Goal: Book appointment/travel/reservation

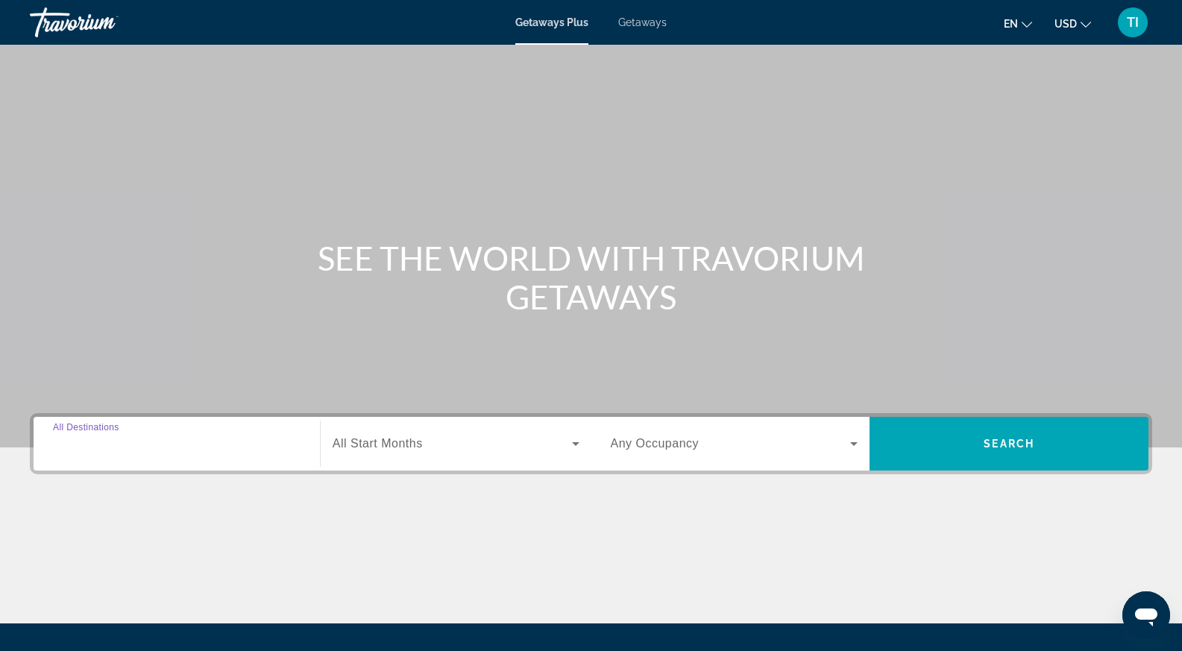
click at [176, 436] on input "Destination All Destinations" at bounding box center [177, 445] width 248 height 18
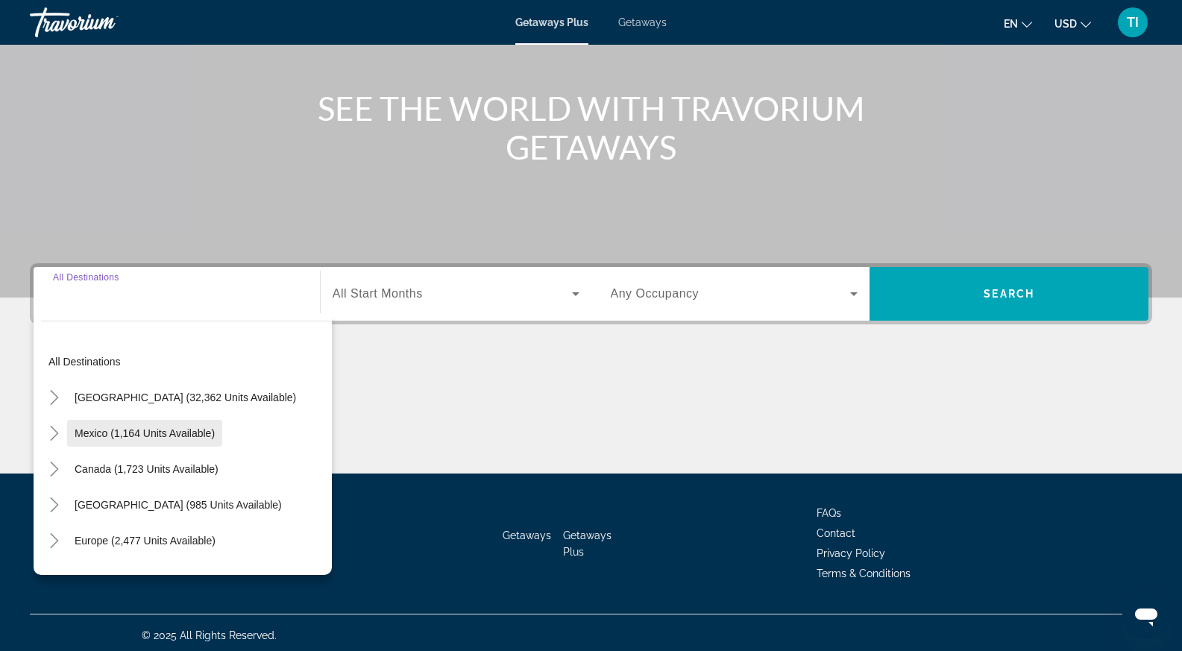
scroll to position [155, 0]
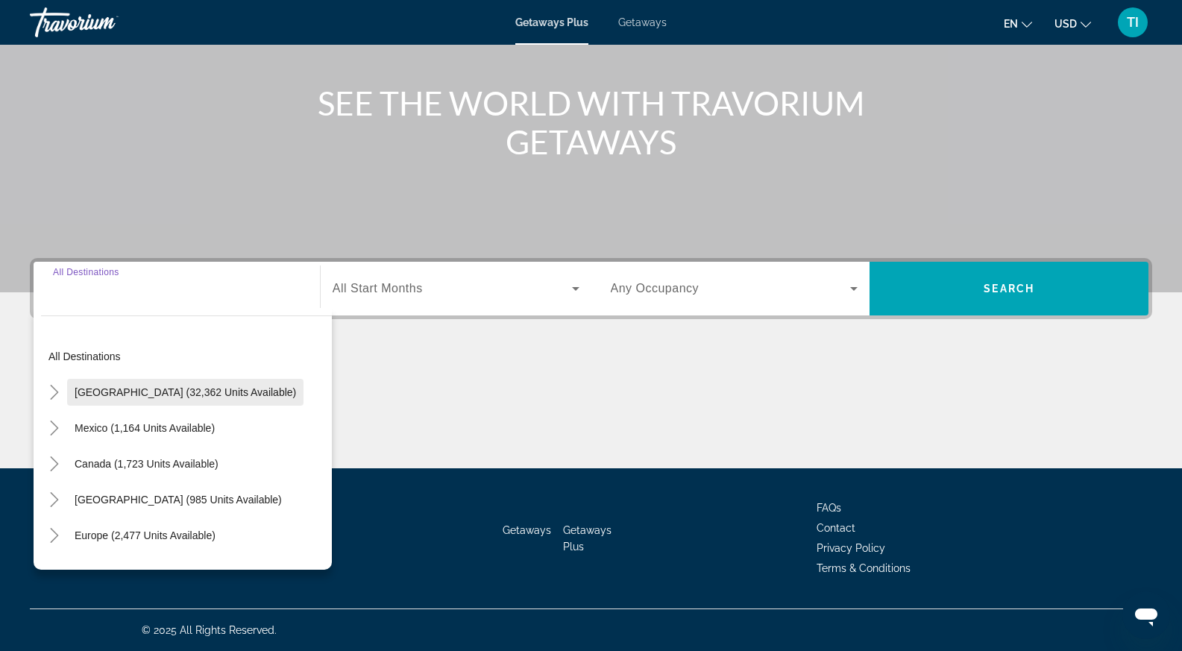
click at [160, 387] on span "[GEOGRAPHIC_DATA] (32,362 units available)" at bounding box center [186, 392] width 222 height 12
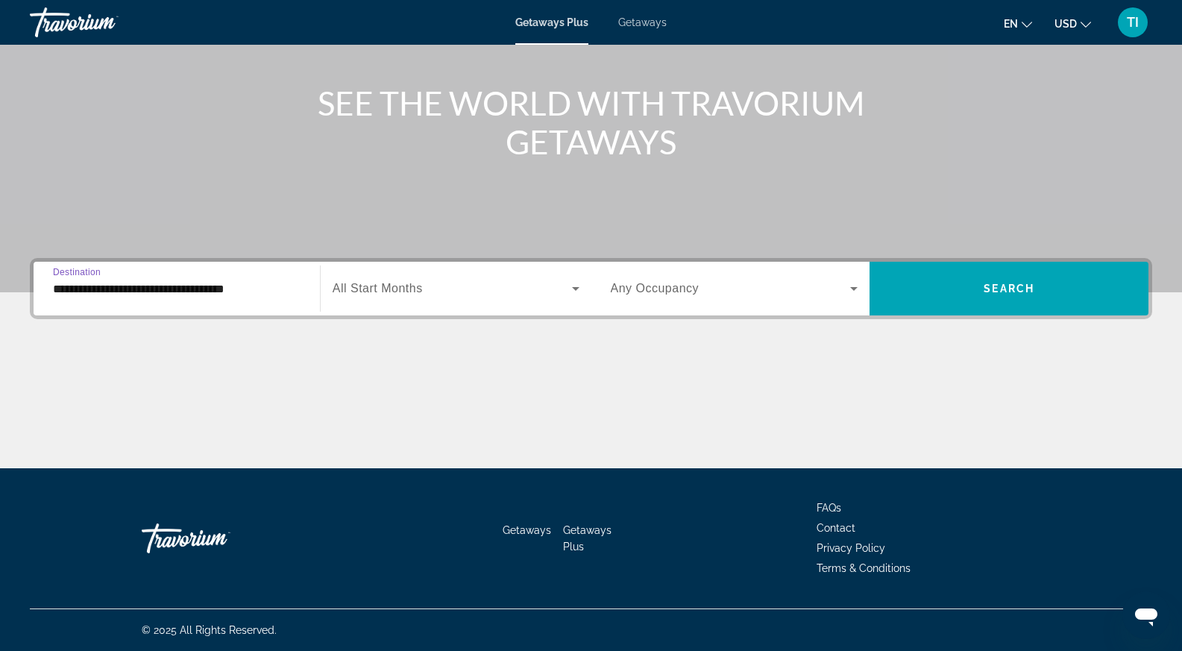
click at [170, 284] on input "**********" at bounding box center [177, 290] width 248 height 18
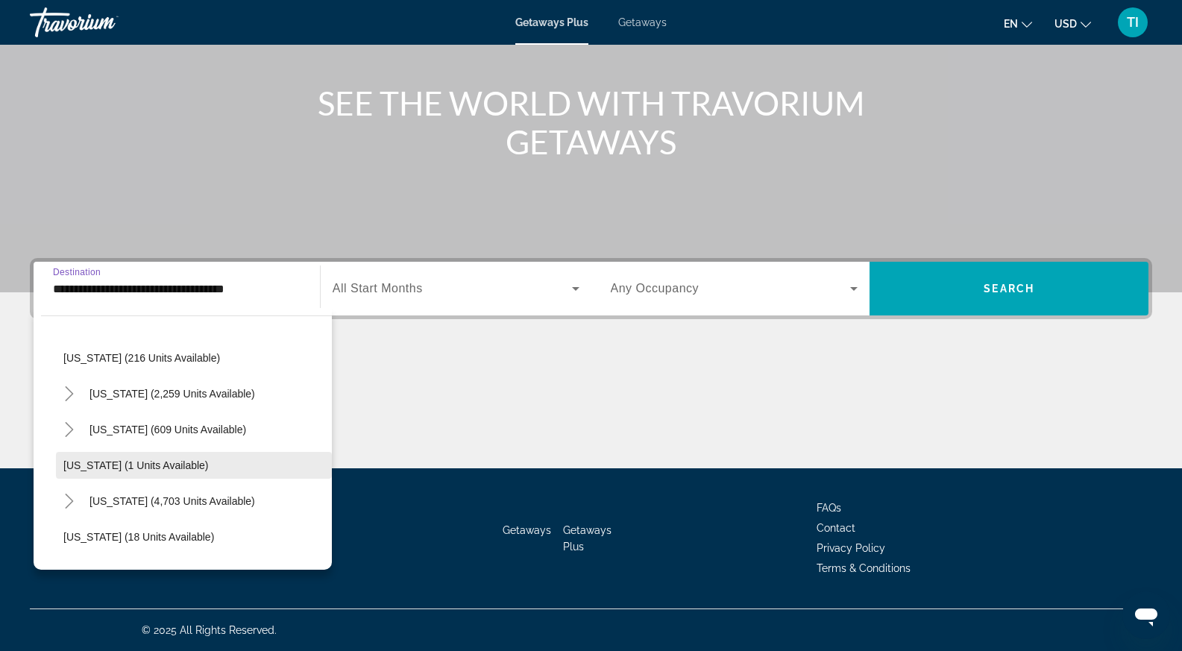
scroll to position [149, 0]
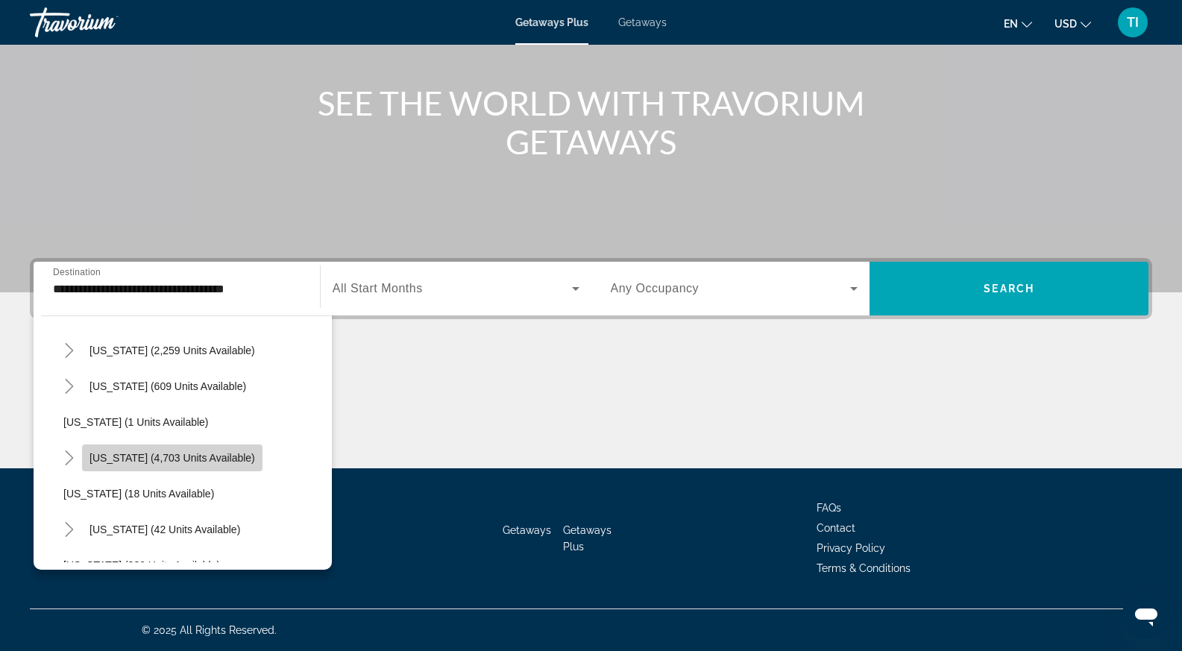
click at [195, 454] on span "[US_STATE] (4,703 units available)" at bounding box center [173, 458] width 166 height 12
type input "**********"
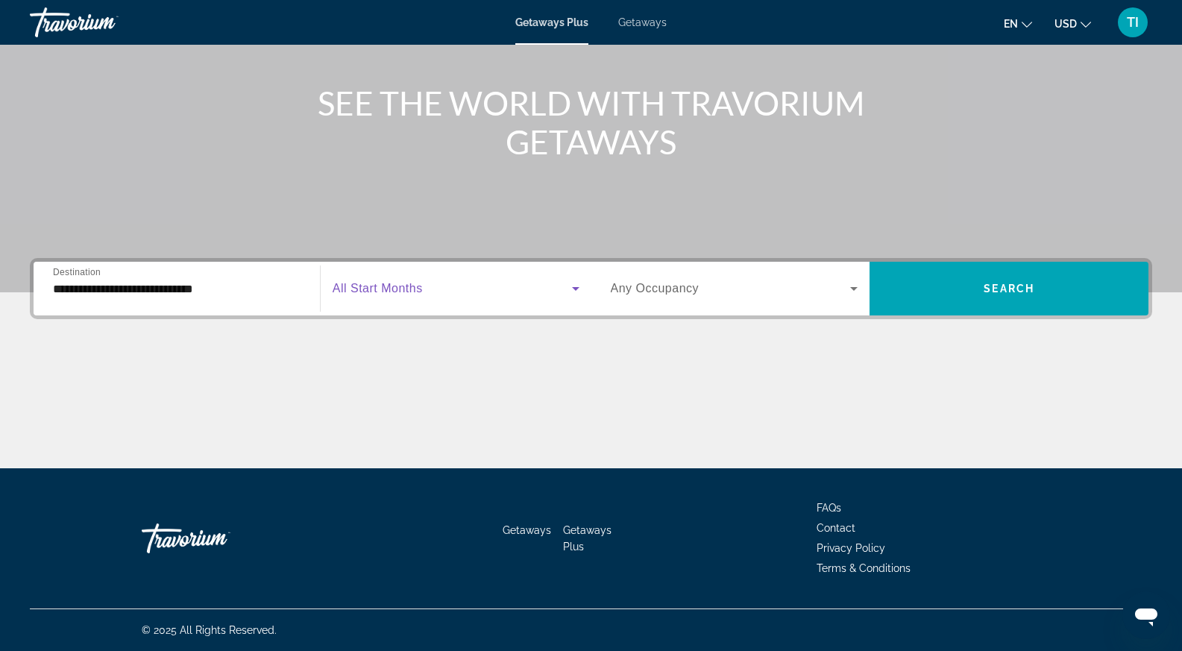
click at [478, 287] on span "Search widget" at bounding box center [452, 289] width 239 height 18
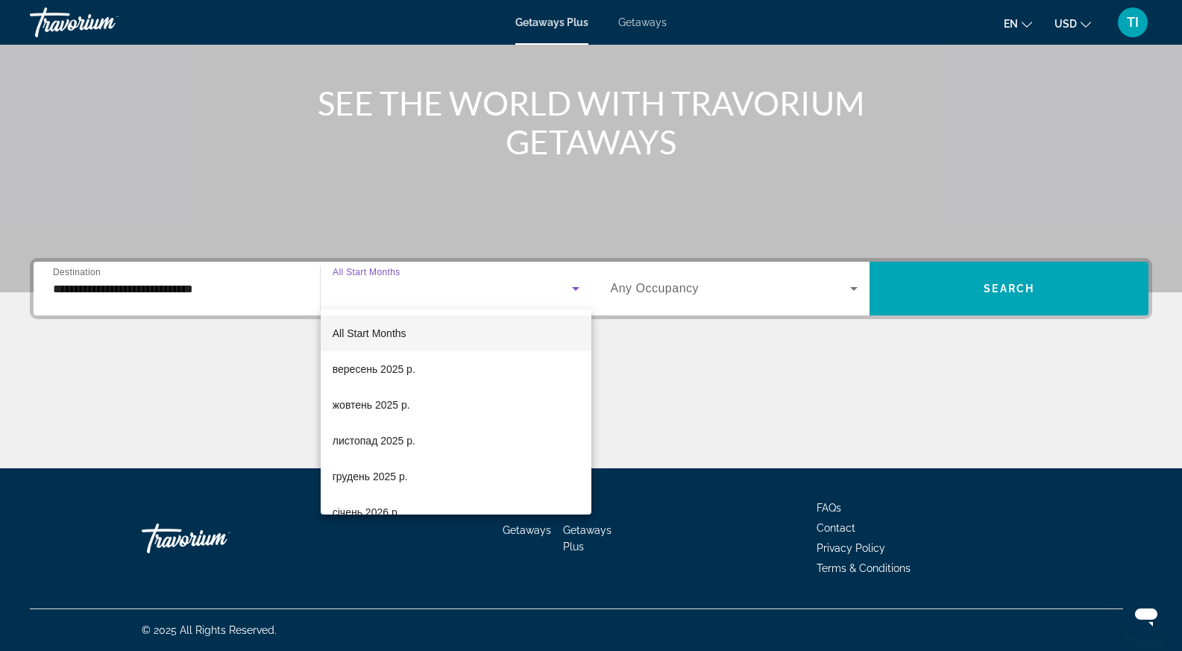
click at [762, 296] on div at bounding box center [591, 325] width 1182 height 651
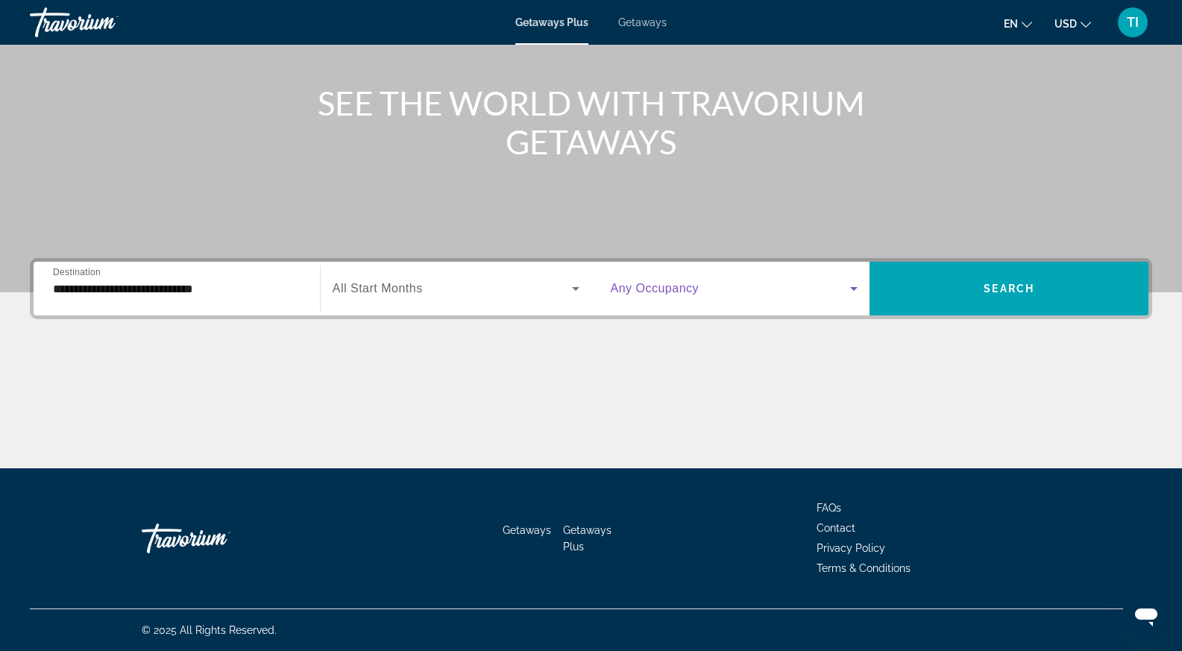
click at [754, 287] on span "Search widget" at bounding box center [731, 289] width 240 height 18
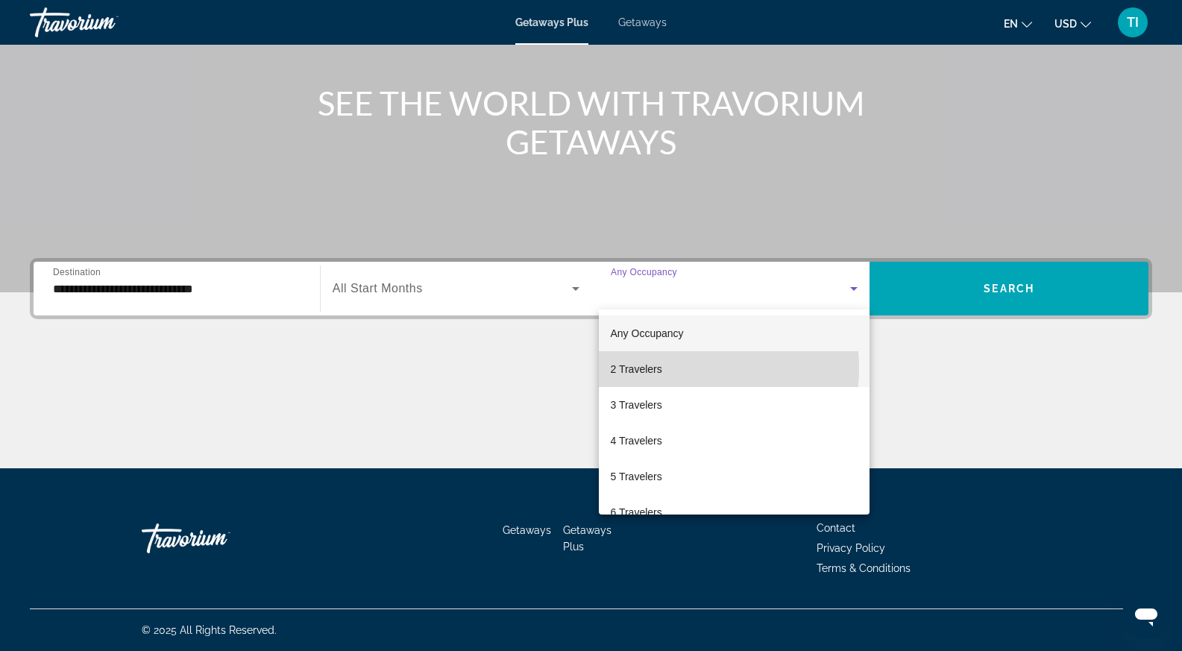
click at [669, 369] on mat-option "2 Travelers" at bounding box center [735, 369] width 272 height 36
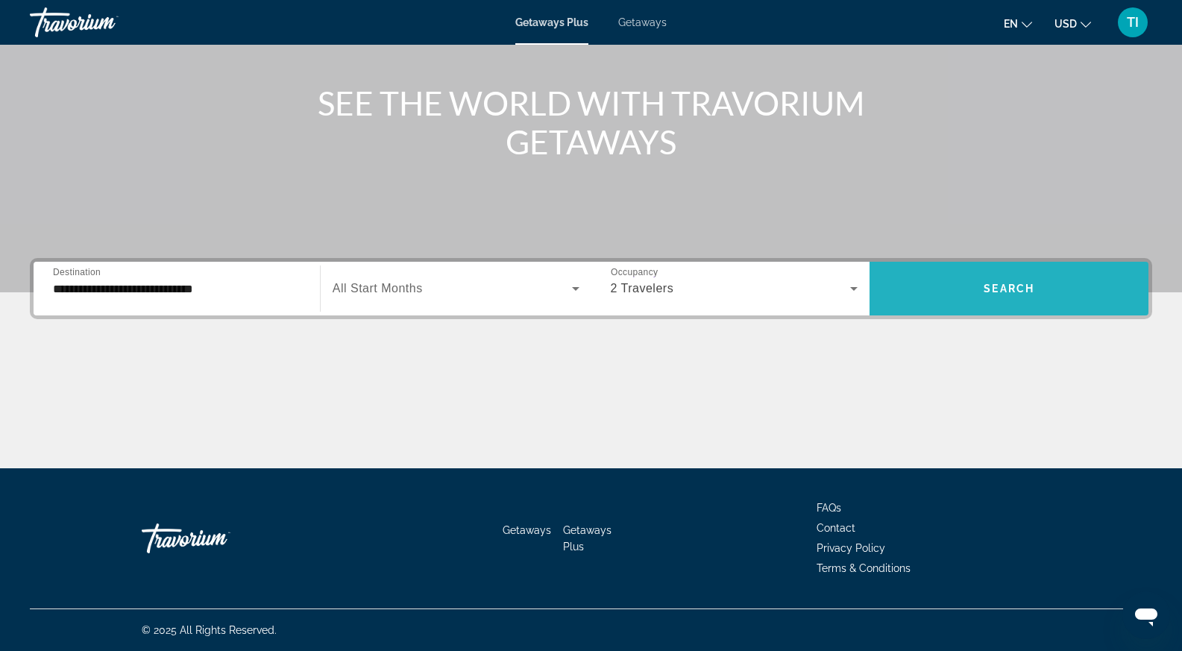
click at [1043, 280] on span "Search widget" at bounding box center [1009, 289] width 279 height 36
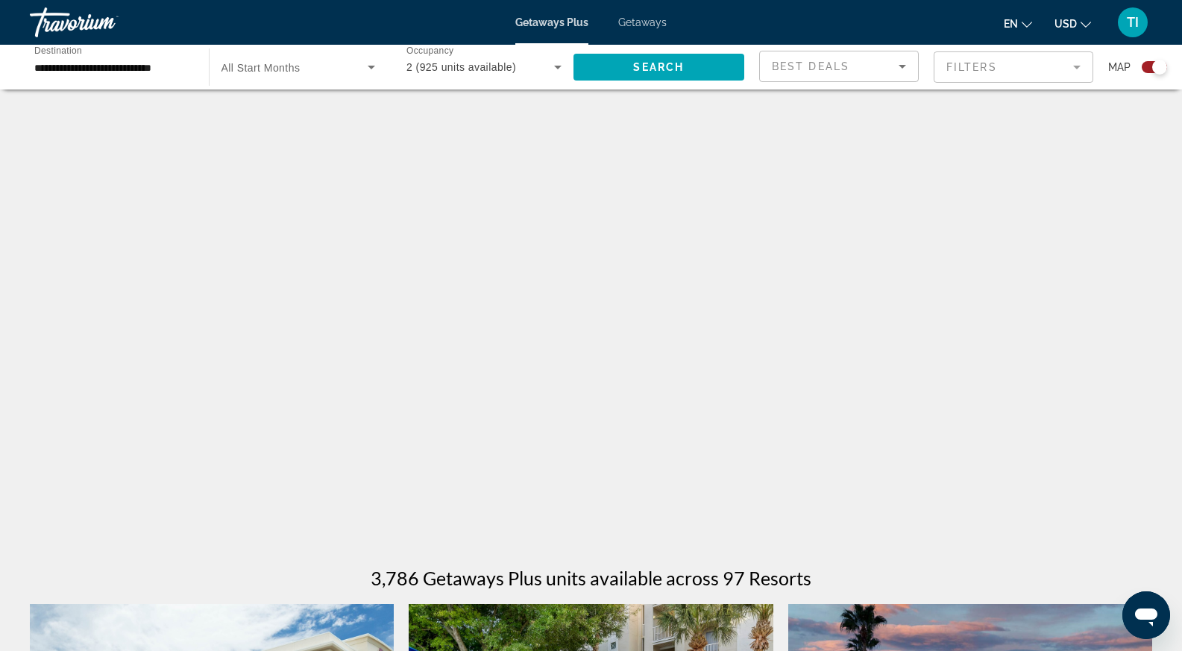
click at [1077, 69] on mat-form-field "Filters" at bounding box center [1014, 66] width 160 height 31
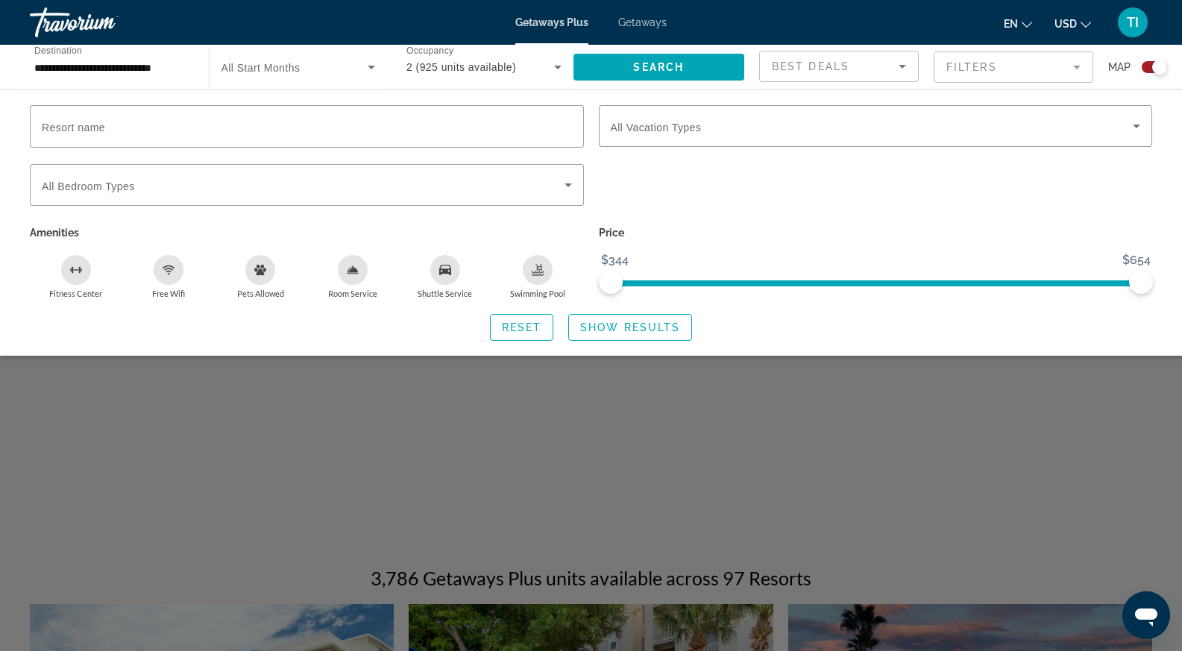
click at [267, 275] on div "Pets Allowed" at bounding box center [260, 270] width 30 height 30
click at [618, 326] on span "Show Results" at bounding box center [630, 328] width 100 height 12
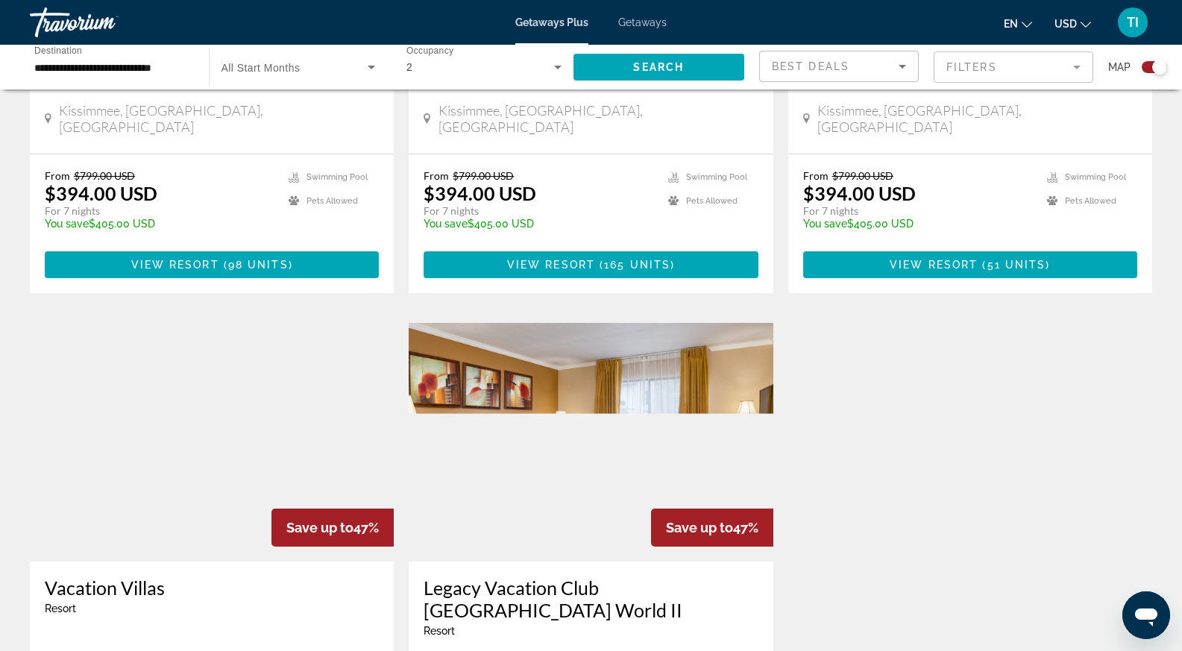
scroll to position [597, 0]
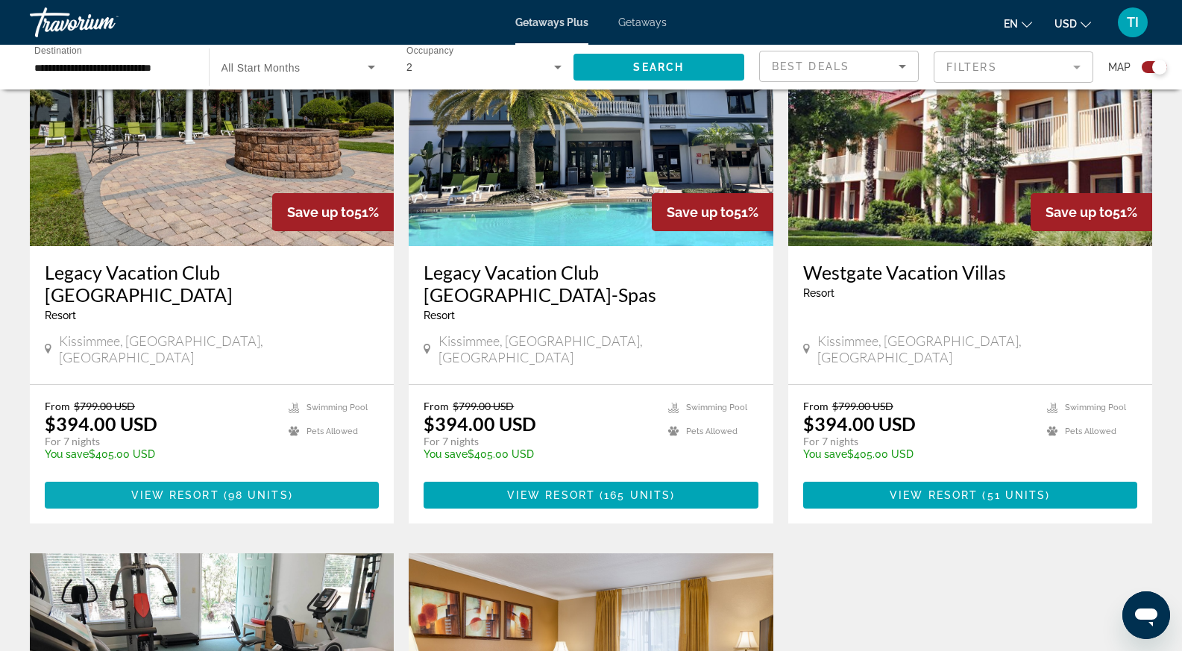
click at [316, 477] on span "Main content" at bounding box center [212, 495] width 334 height 36
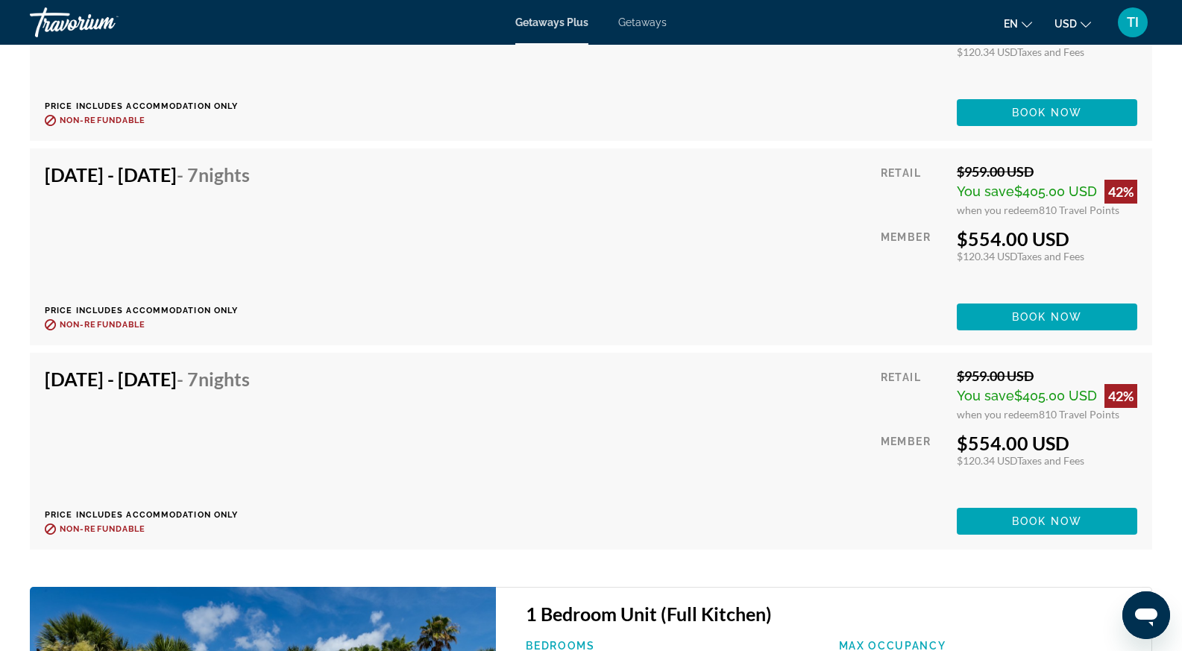
scroll to position [6148, 0]
